Goal: Use online tool/utility: Utilize a website feature to perform a specific function

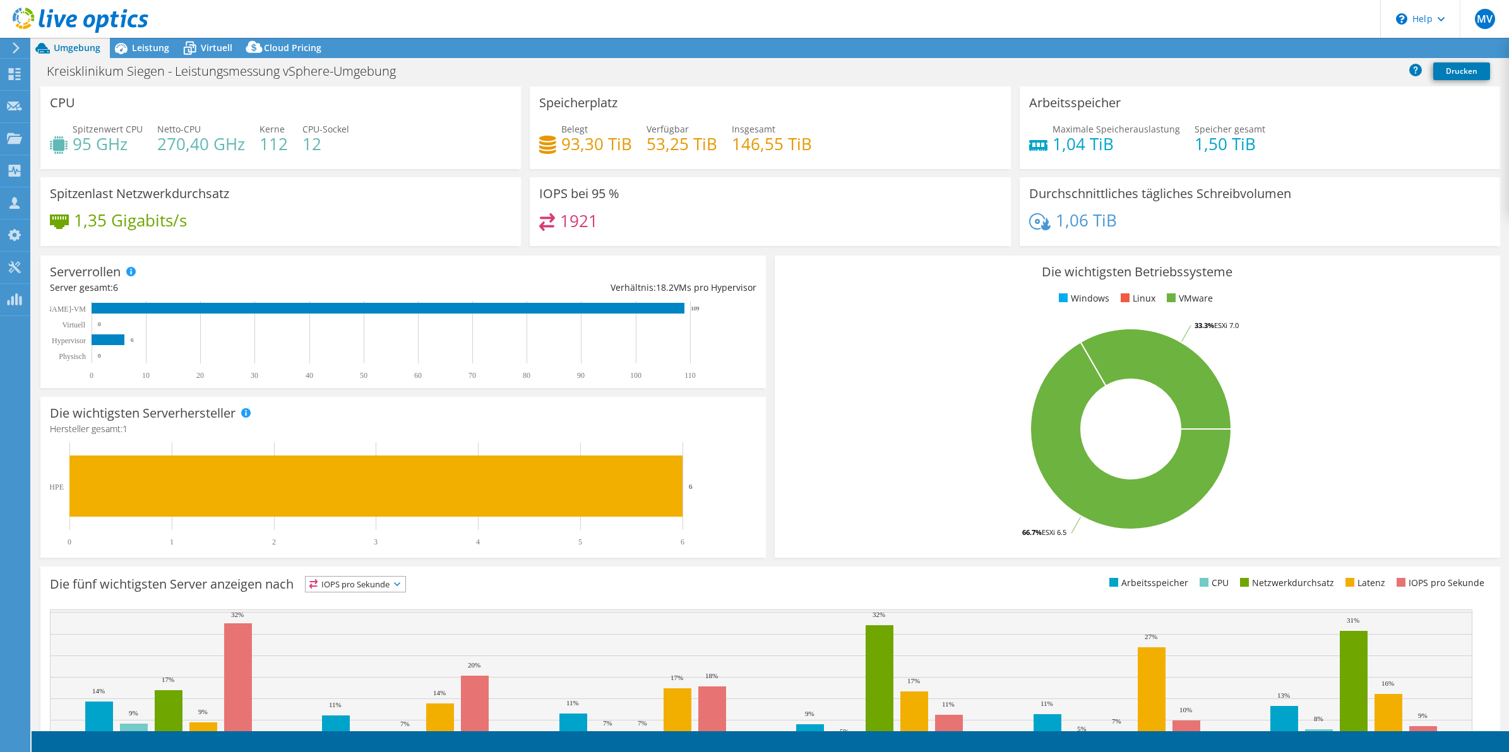
select select "USD"
click at [155, 43] on span "Leistung" at bounding box center [150, 48] width 37 height 12
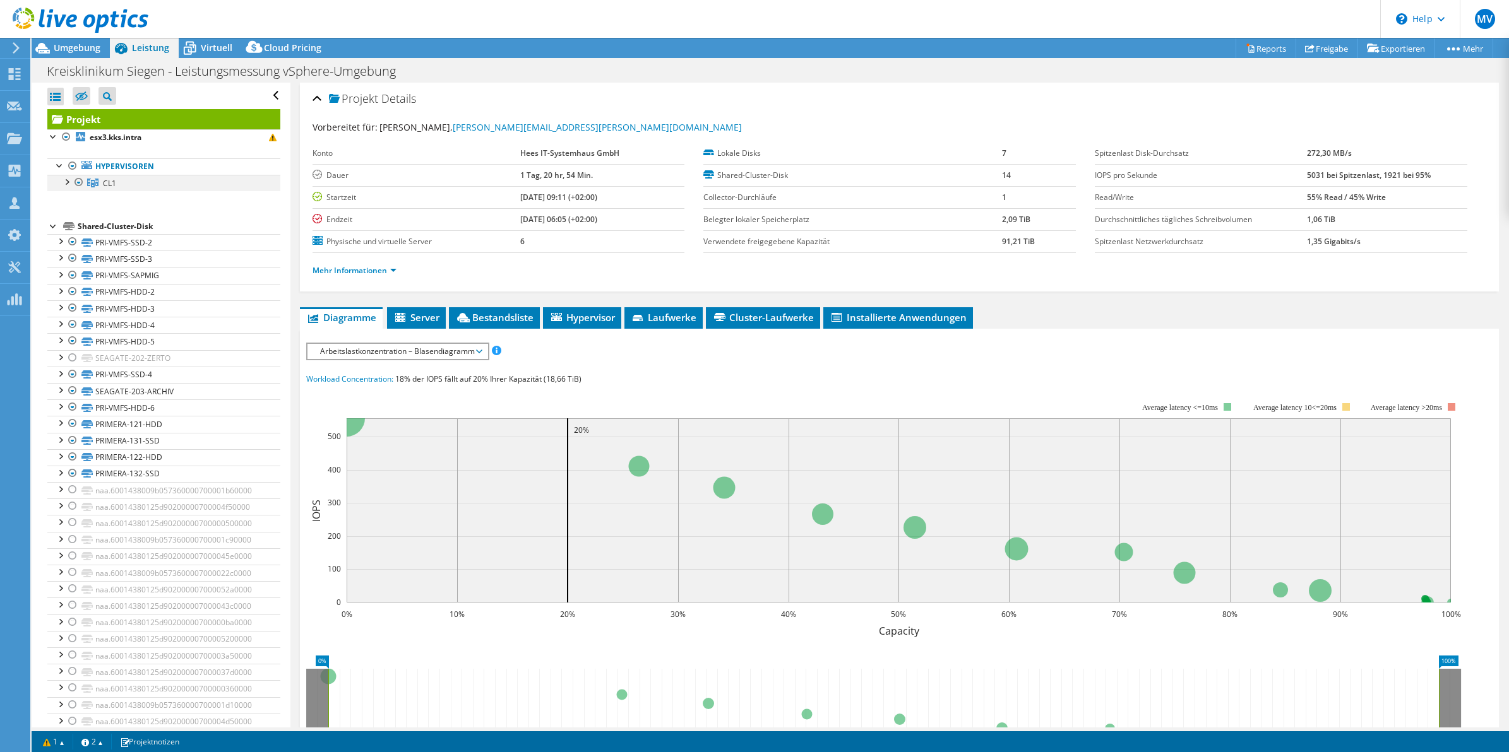
click at [68, 182] on div at bounding box center [66, 181] width 13 height 13
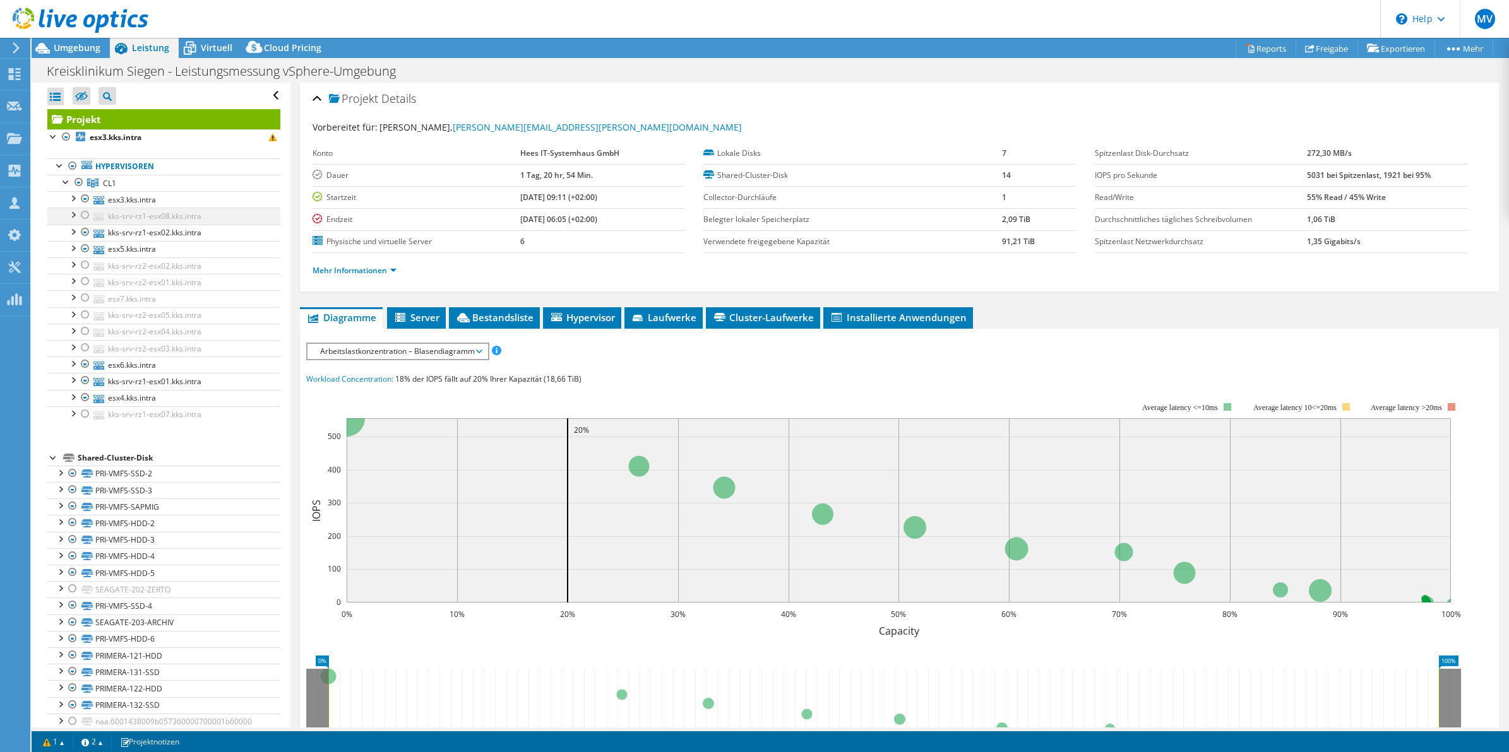
click at [83, 216] on div at bounding box center [85, 215] width 13 height 15
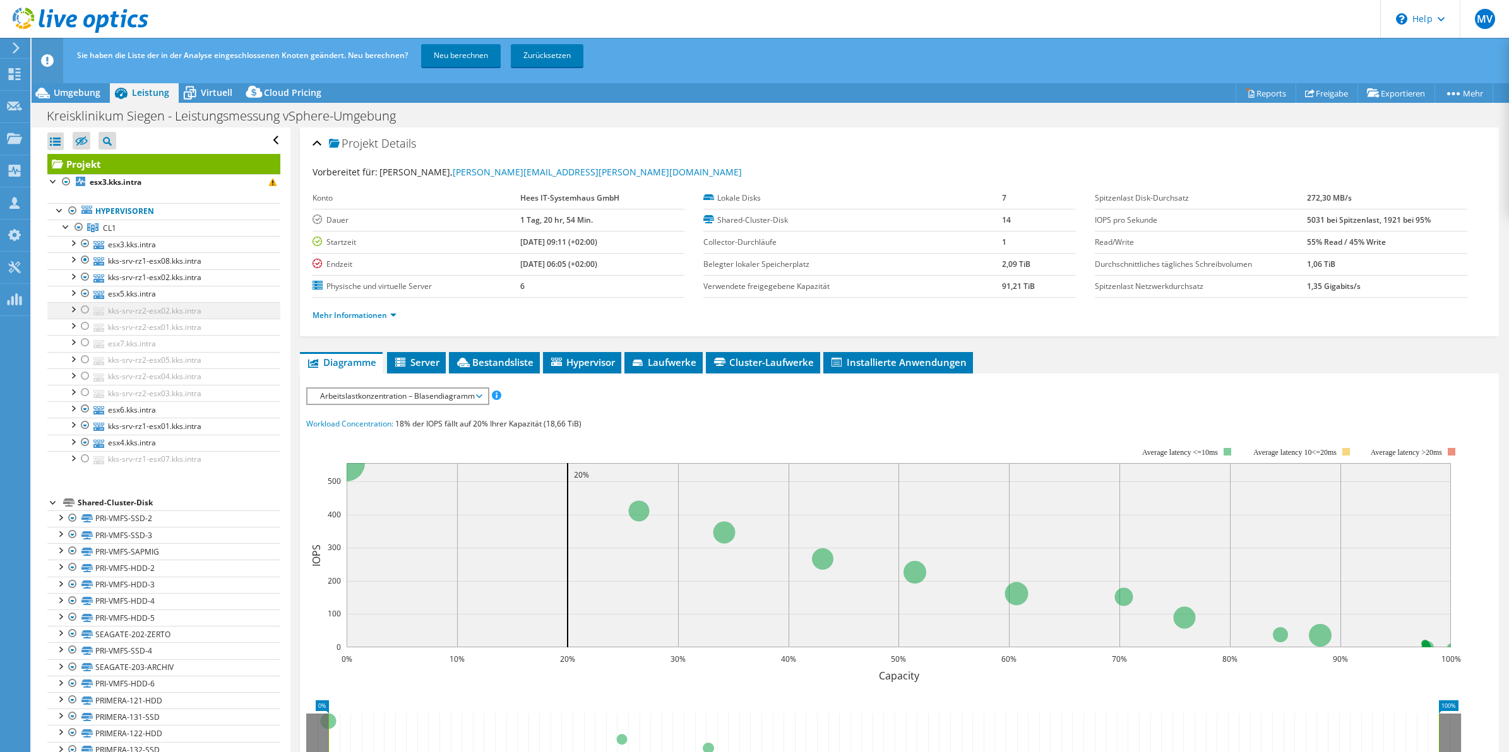
click at [85, 311] on div at bounding box center [85, 309] width 13 height 15
click at [80, 330] on div at bounding box center [85, 326] width 13 height 15
click at [83, 350] on div at bounding box center [85, 342] width 13 height 15
click at [86, 362] on div at bounding box center [85, 359] width 13 height 15
click at [86, 379] on div at bounding box center [85, 376] width 13 height 15
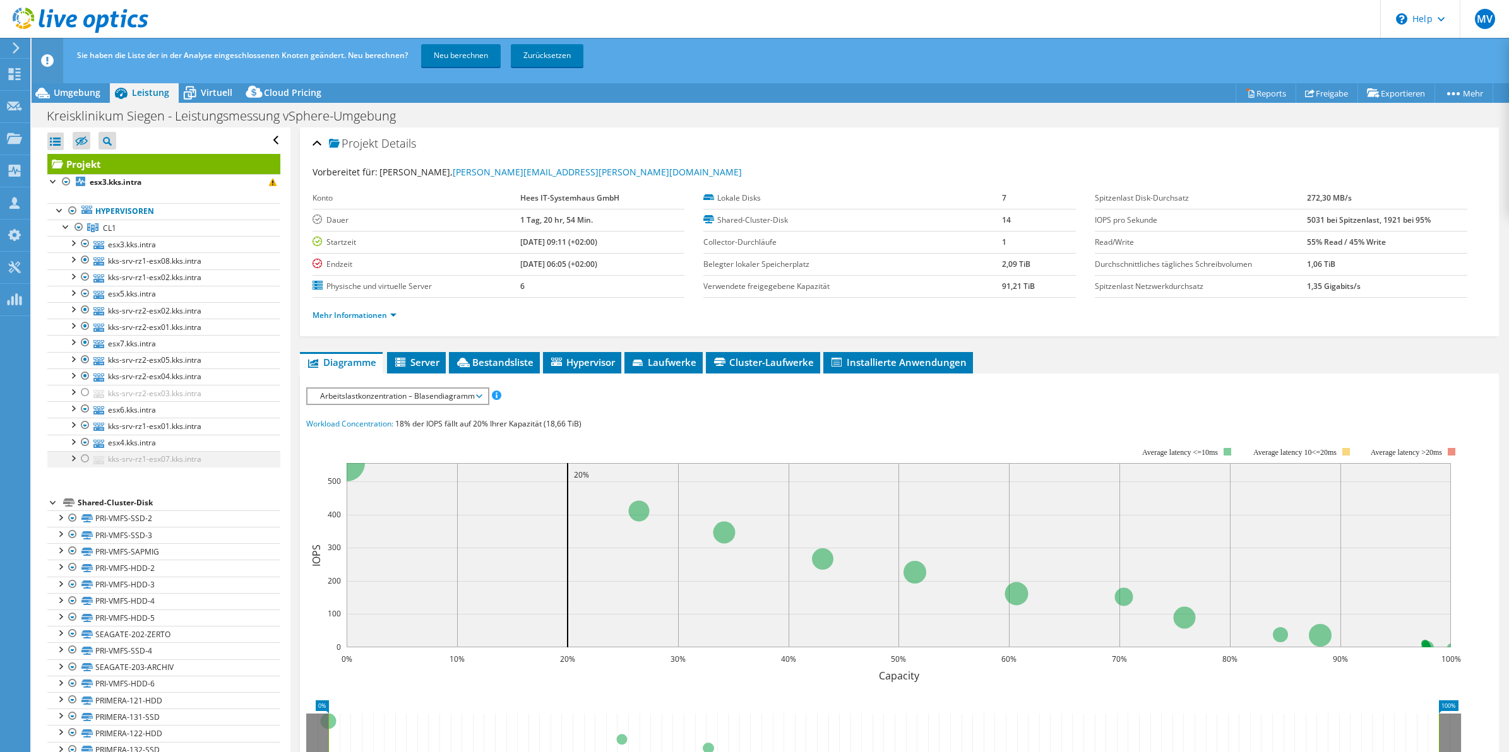
drag, startPoint x: 84, startPoint y: 395, endPoint x: 71, endPoint y: 465, distance: 71.3
click at [85, 396] on div at bounding box center [85, 392] width 13 height 15
drag, startPoint x: 83, startPoint y: 460, endPoint x: 86, endPoint y: 451, distance: 8.8
click at [83, 459] on div at bounding box center [85, 458] width 13 height 15
click at [453, 57] on link "Neu berechnen" at bounding box center [461, 55] width 80 height 23
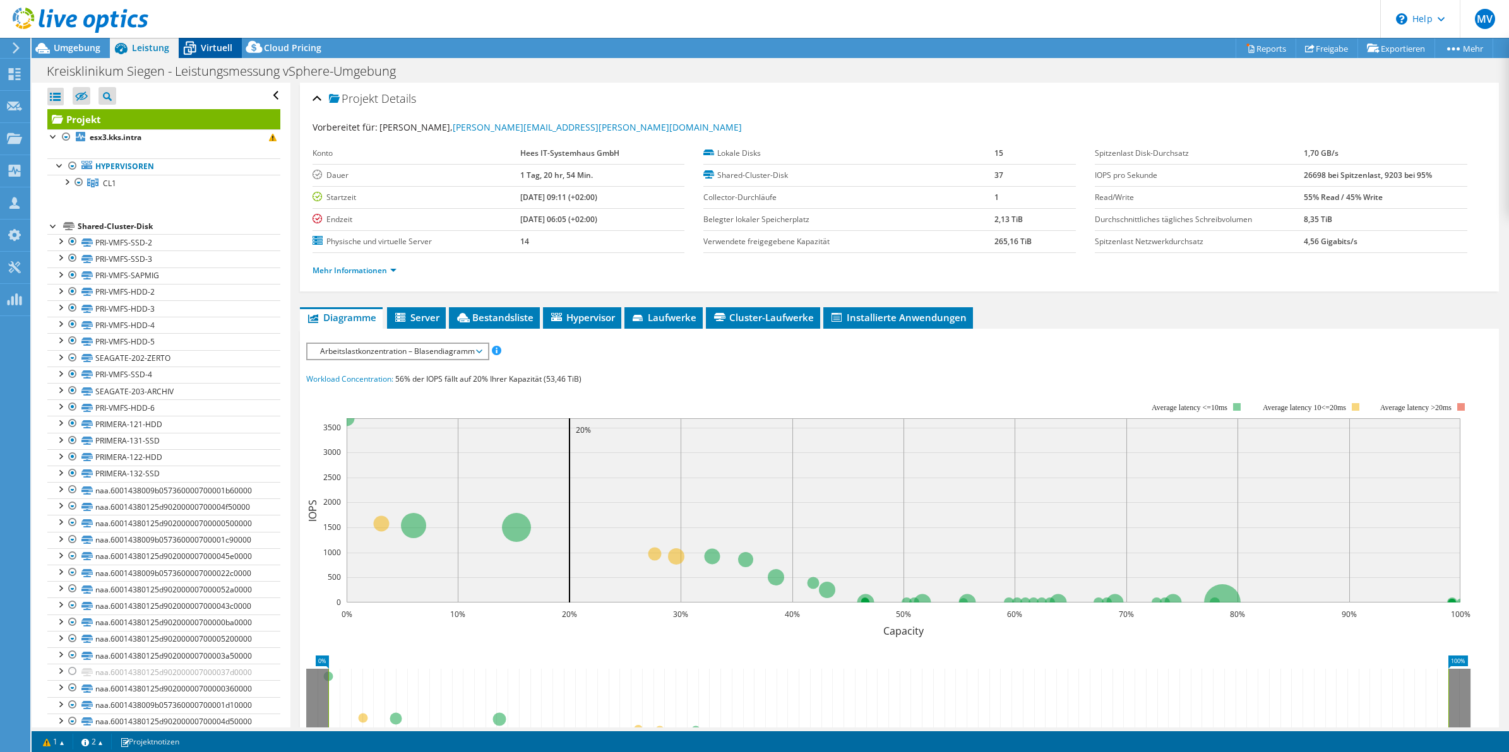
click at [188, 48] on icon at bounding box center [190, 48] width 22 height 22
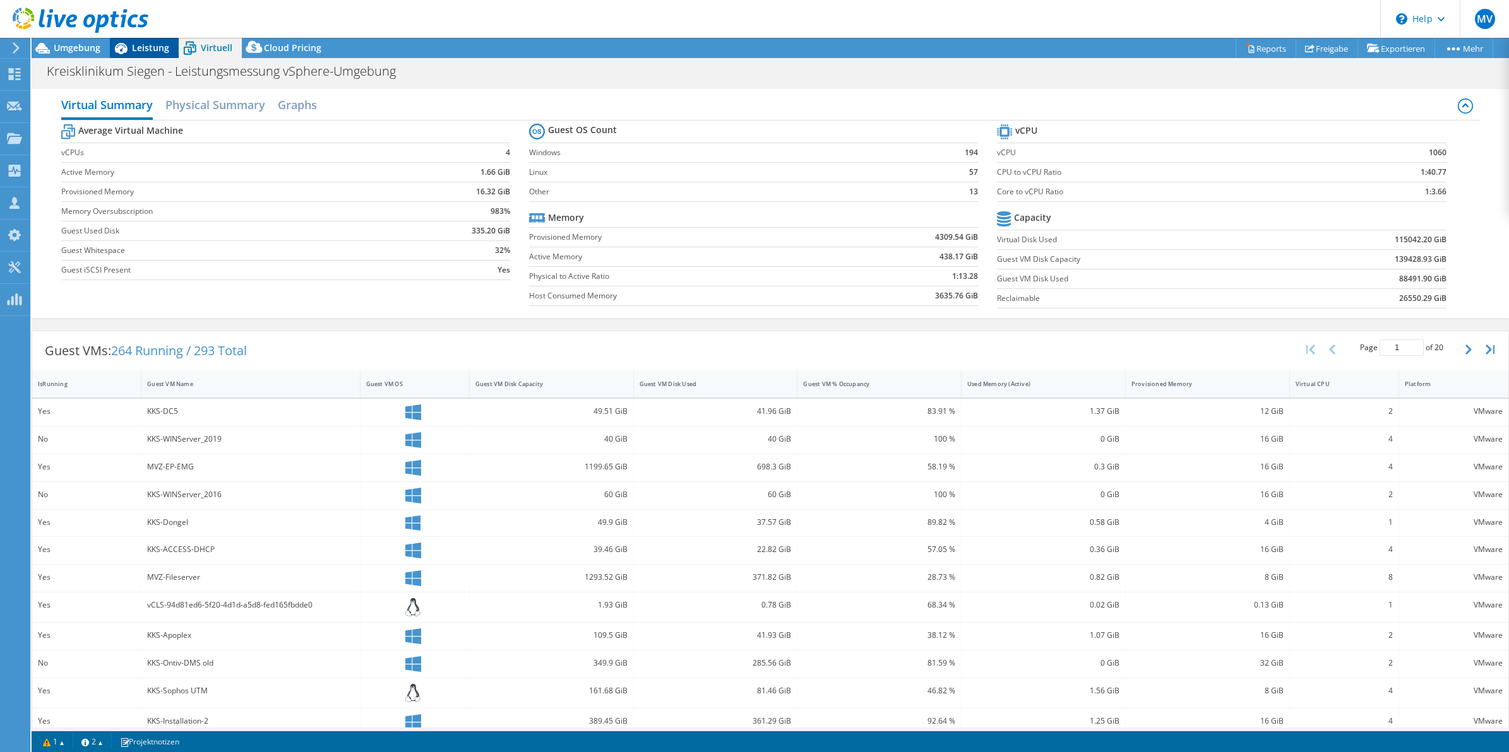
click at [143, 46] on span "Leistung" at bounding box center [150, 48] width 37 height 12
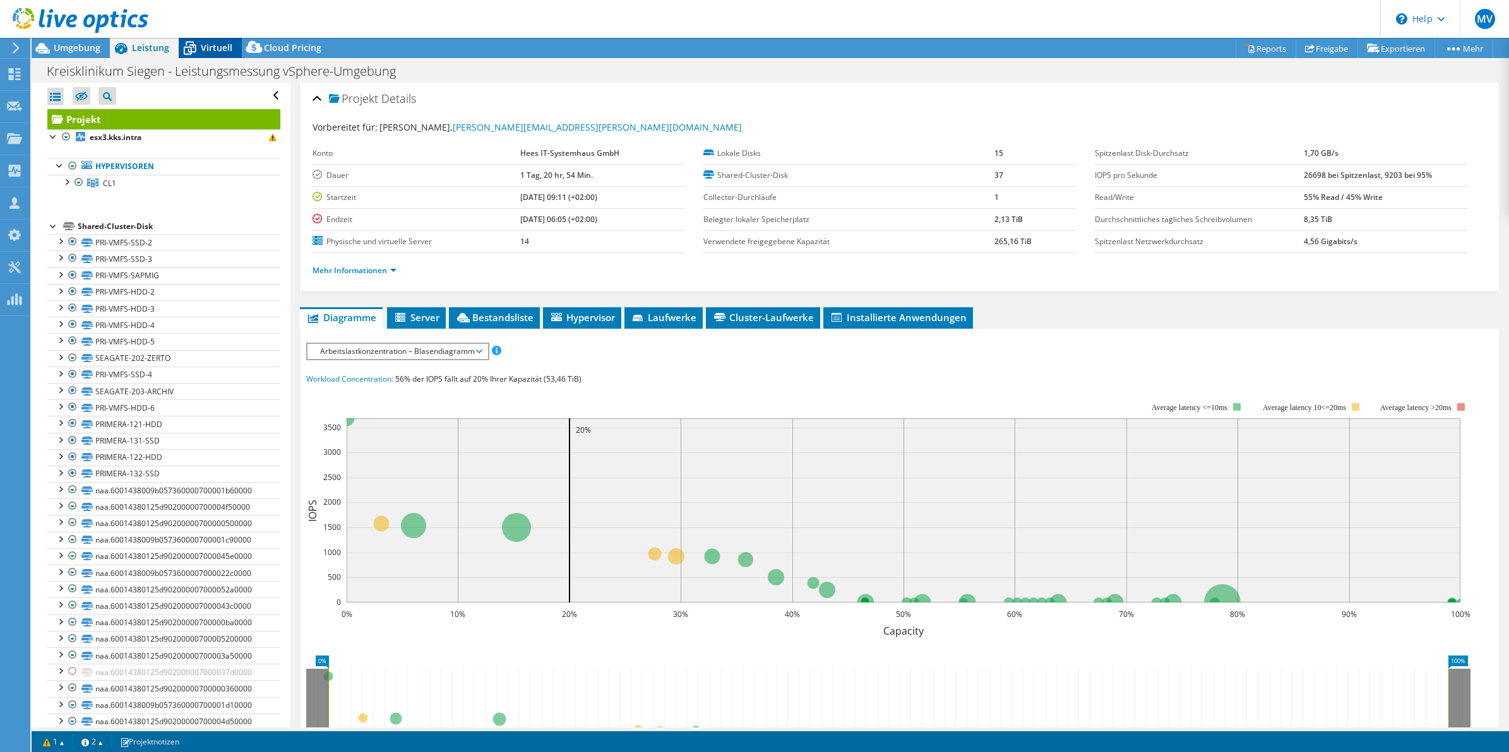
click at [199, 47] on icon at bounding box center [190, 48] width 22 height 22
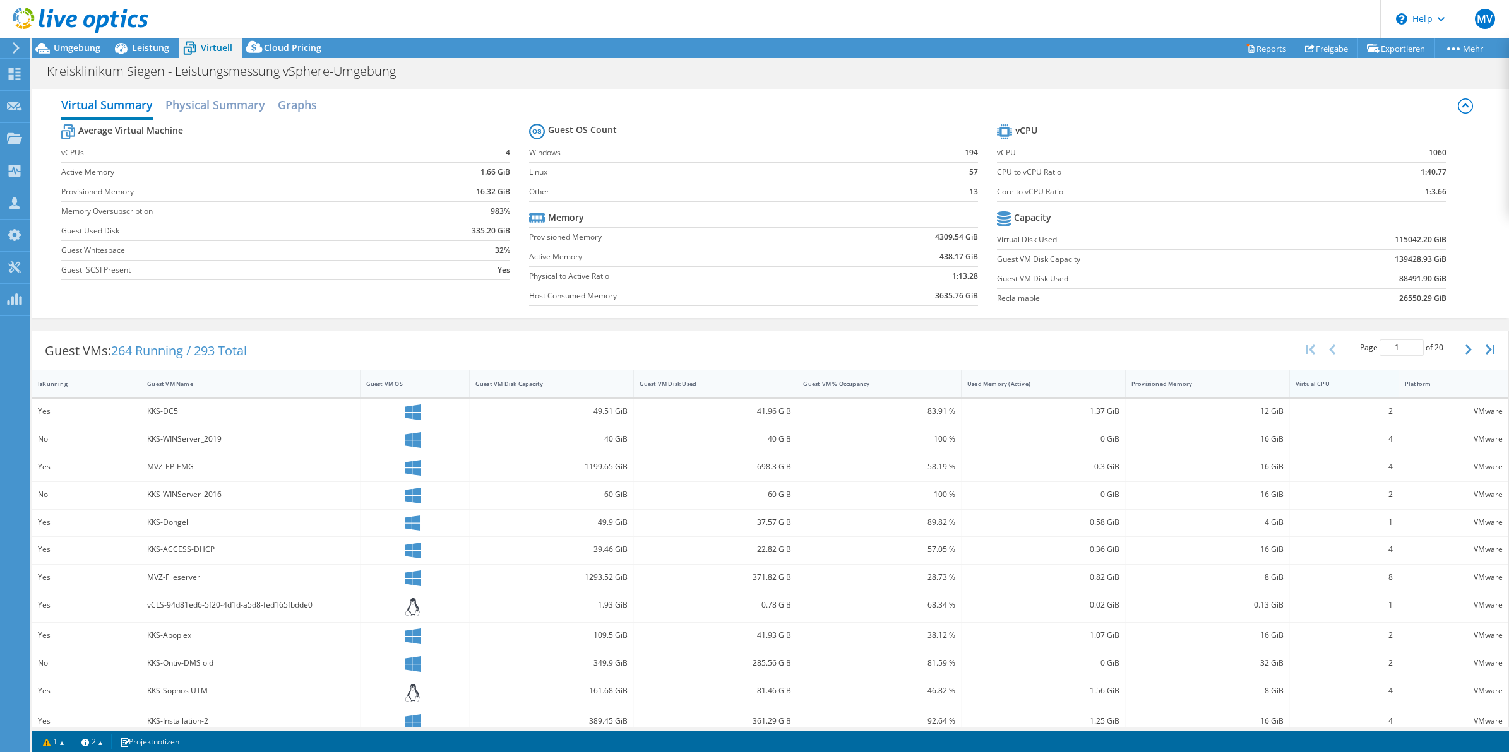
click at [1318, 387] on div "Virtual CPU" at bounding box center [1336, 384] width 82 height 8
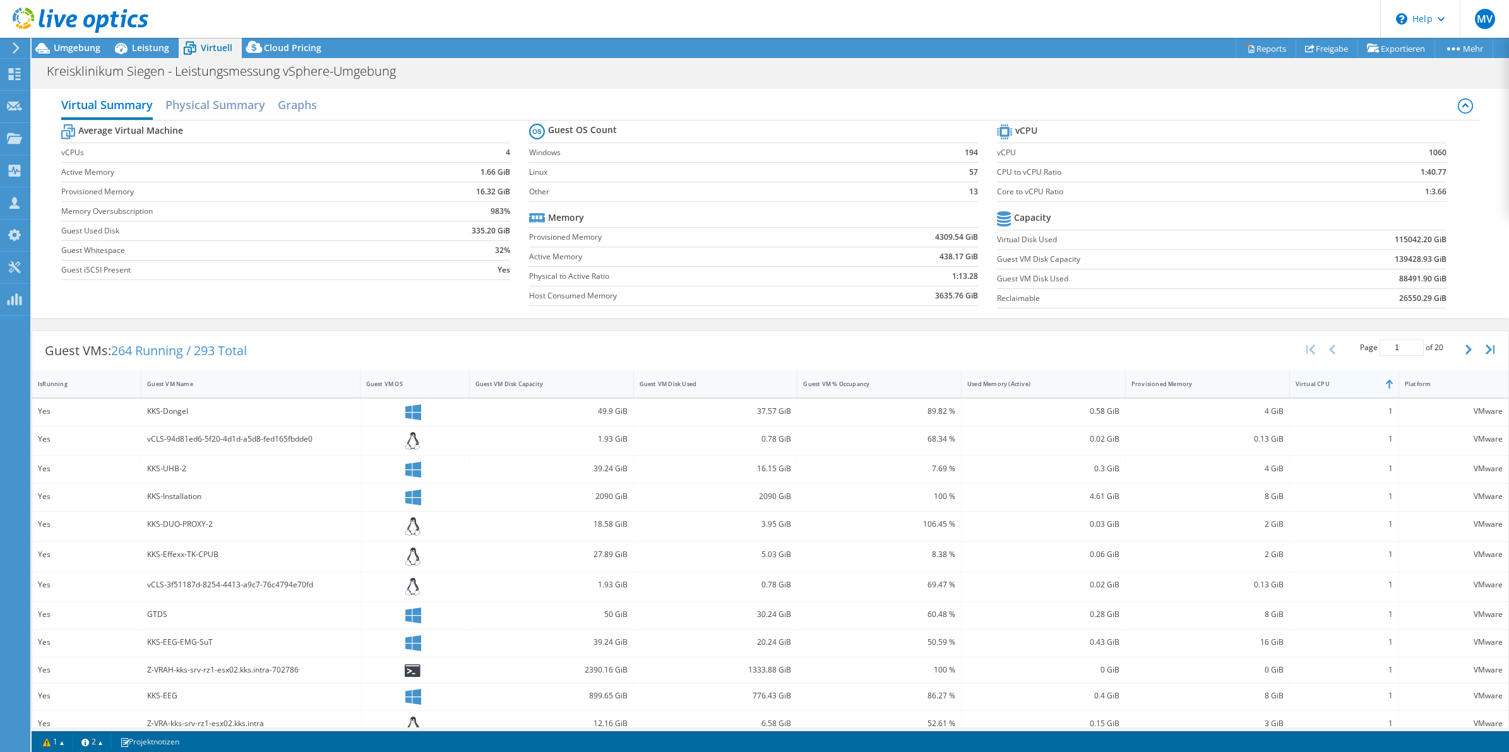
click at [1318, 387] on div "Virtual CPU" at bounding box center [1336, 384] width 82 height 8
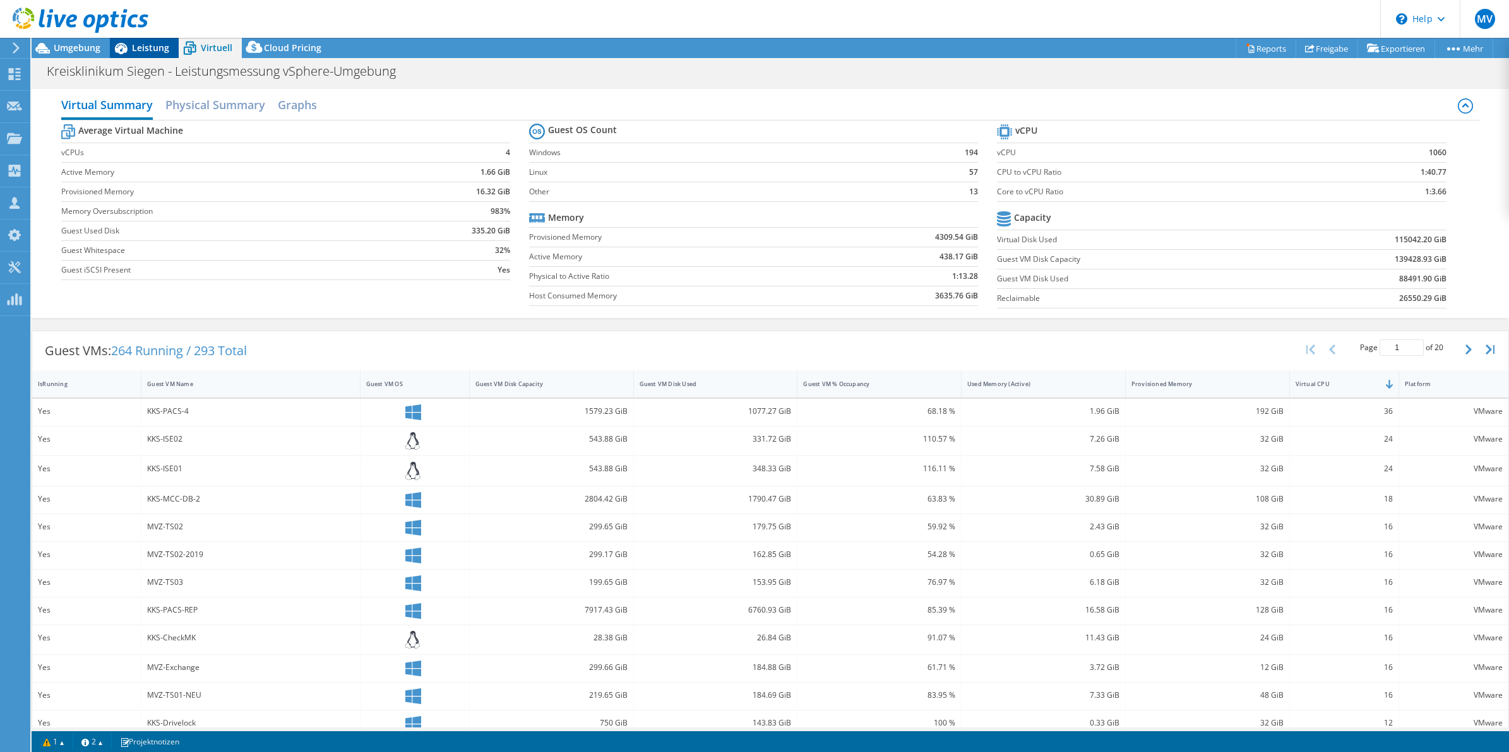
click at [145, 54] on div "Leistung" at bounding box center [144, 48] width 69 height 20
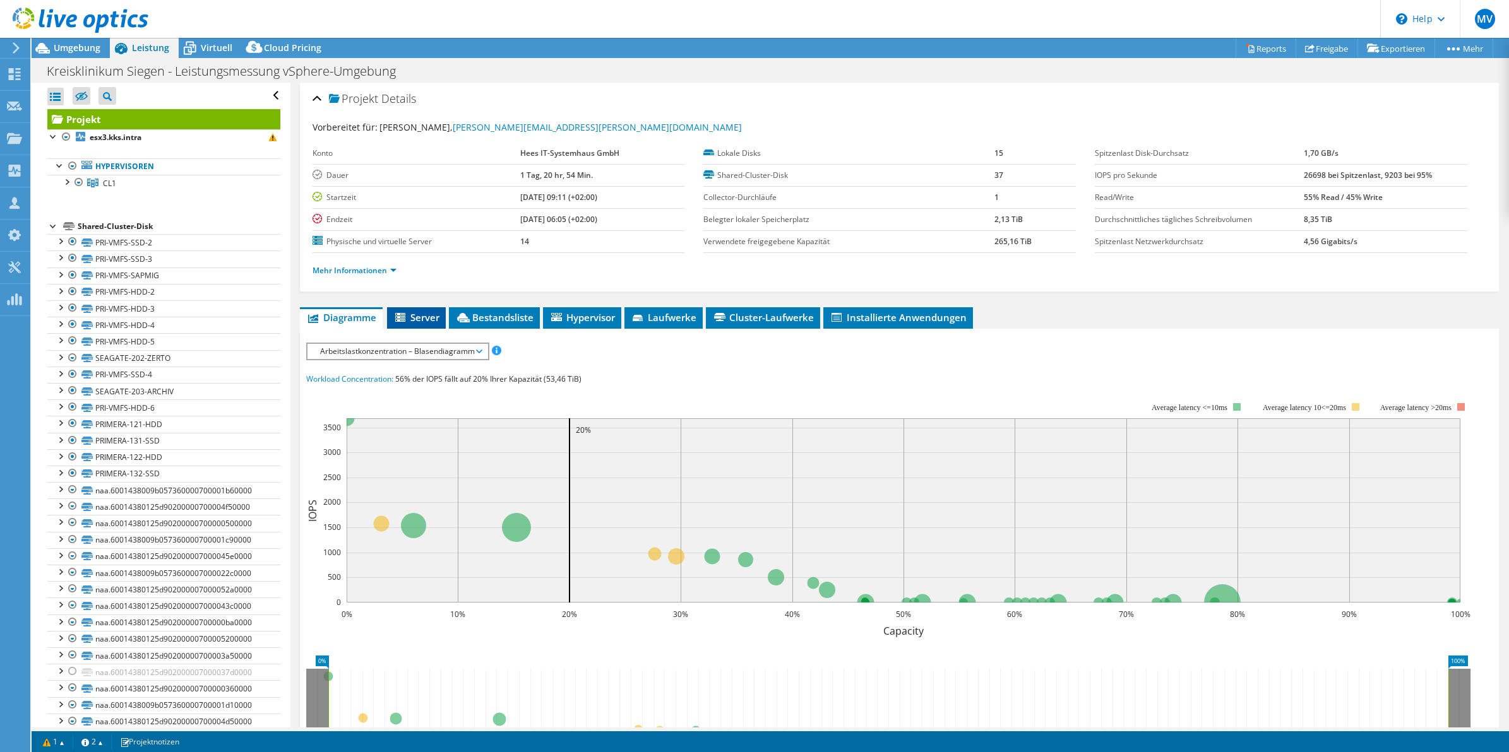
click at [415, 314] on span "Server" at bounding box center [416, 317] width 46 height 13
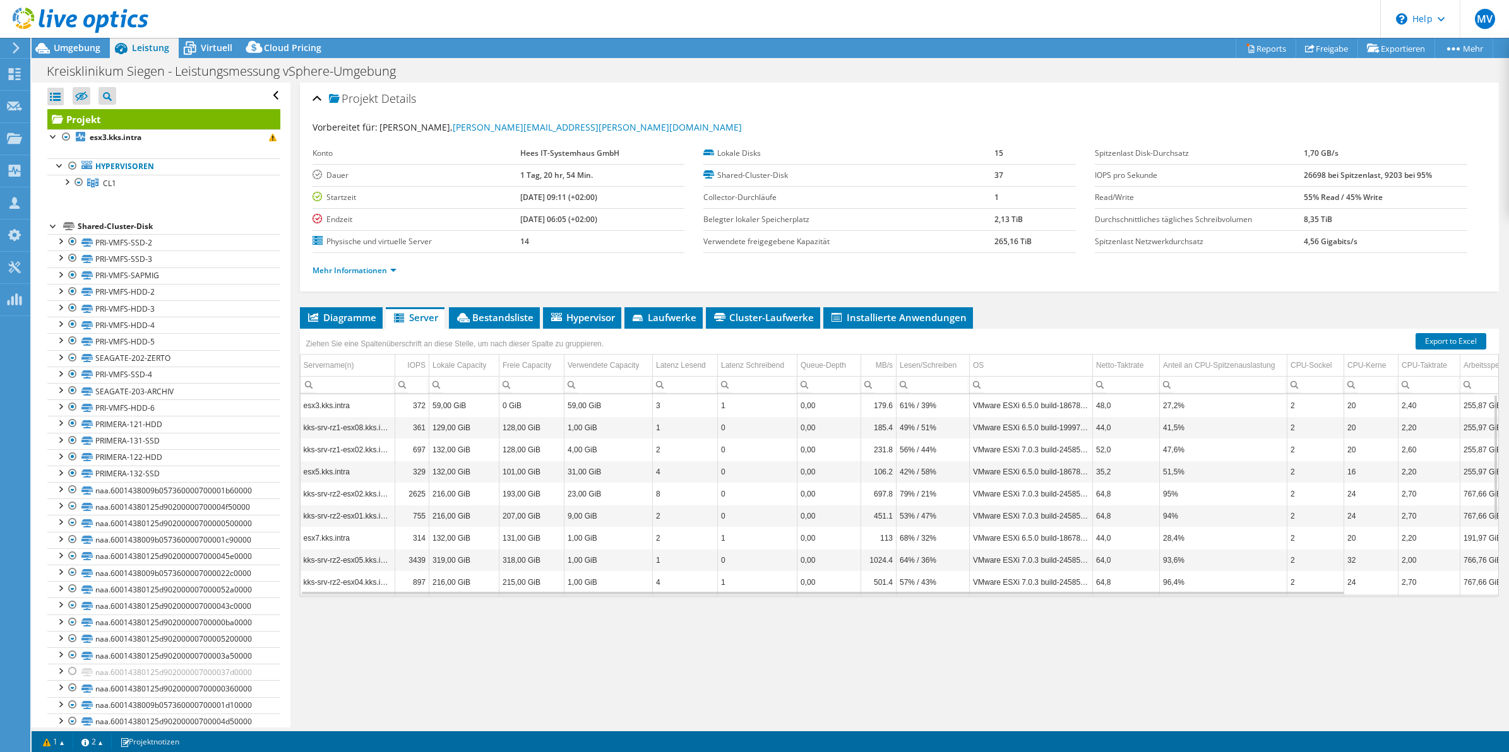
click at [1018, 86] on div "Projekt Details" at bounding box center [899, 99] width 1174 height 27
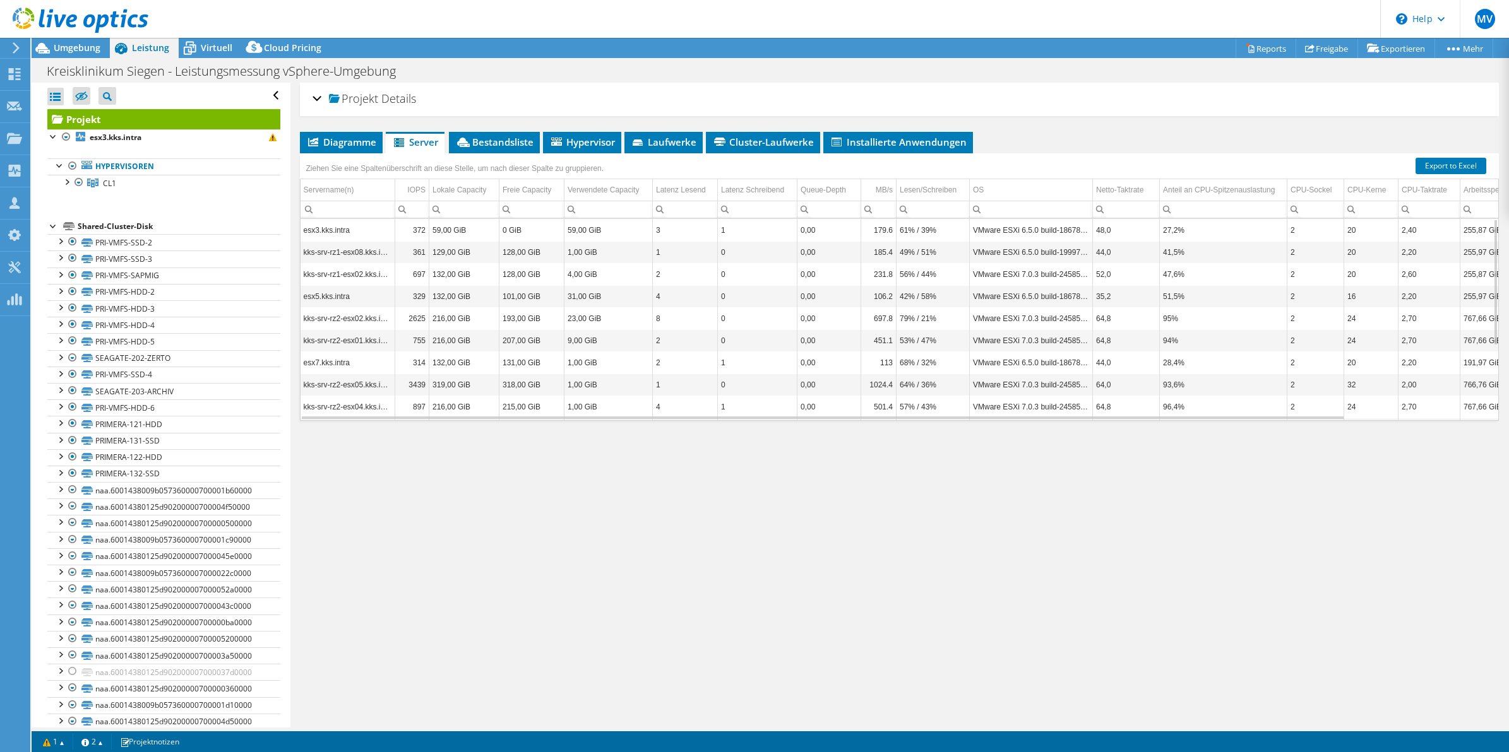
click at [1018, 86] on div "Projekt Details" at bounding box center [899, 99] width 1174 height 27
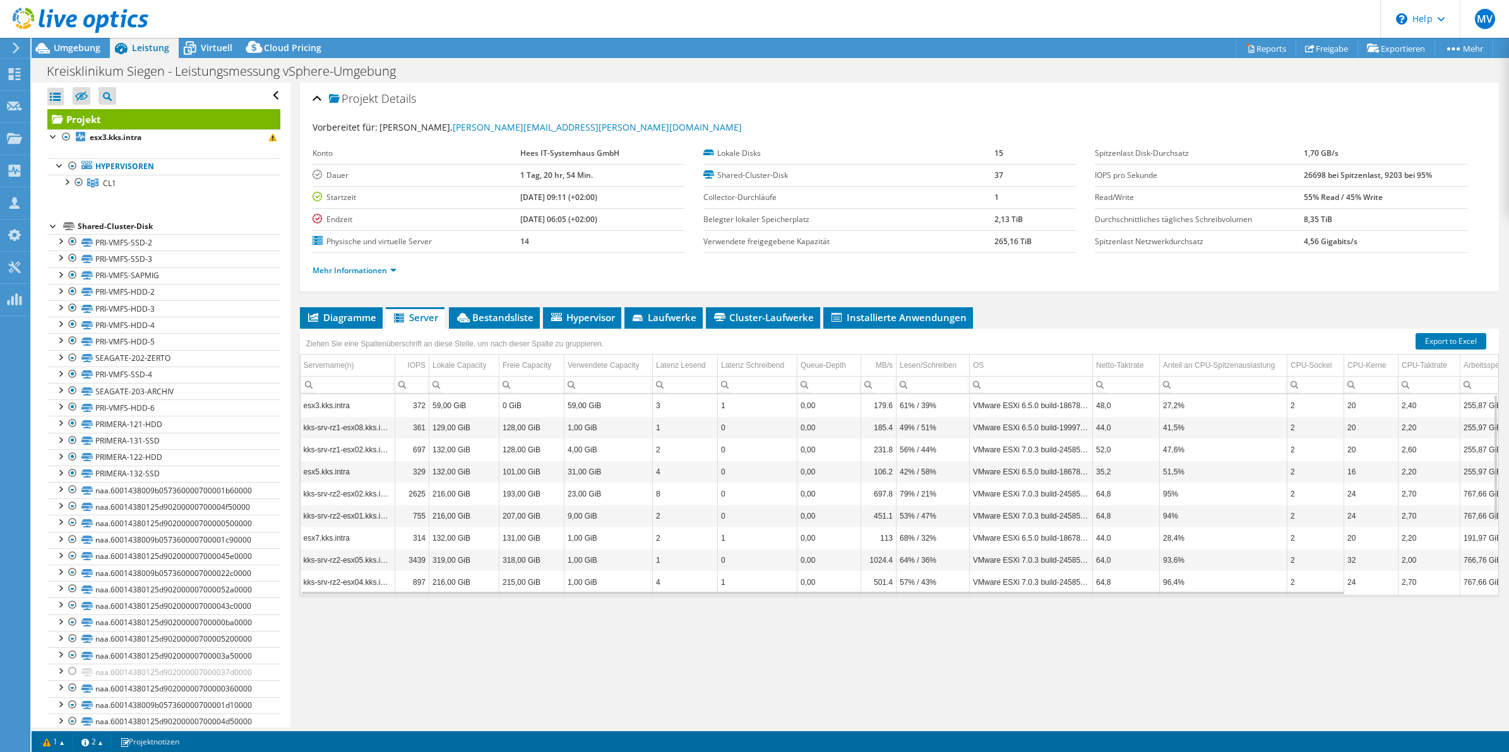
click at [873, 688] on div "Projekt Details Vorbereitet für: [PERSON_NAME], [PERSON_NAME][EMAIL_ADDRESS][PE…" at bounding box center [899, 405] width 1218 height 645
click at [490, 316] on span "Bestandsliste" at bounding box center [494, 317] width 78 height 13
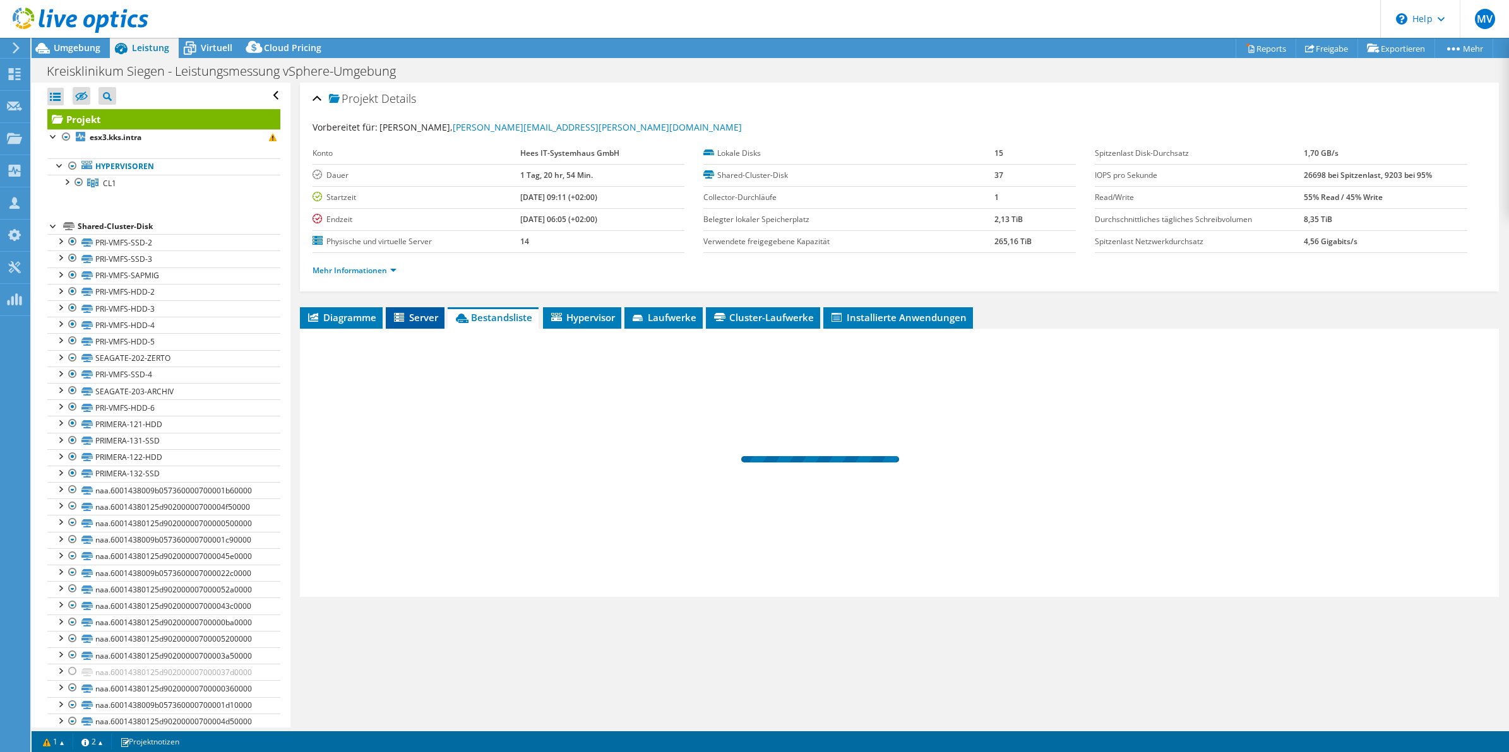
click at [420, 319] on span "Server" at bounding box center [415, 317] width 46 height 13
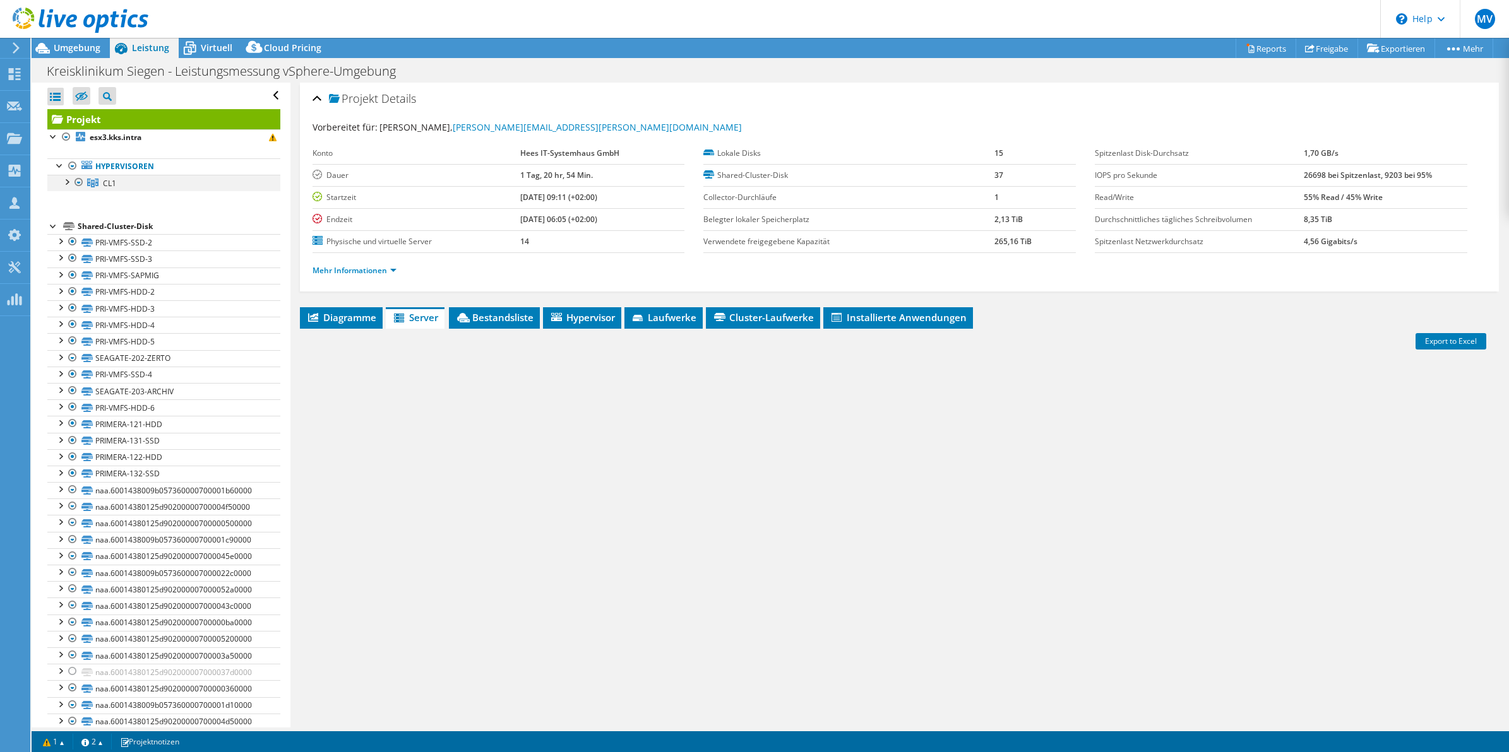
click at [65, 180] on div at bounding box center [66, 181] width 13 height 13
